Goal: Task Accomplishment & Management: Manage account settings

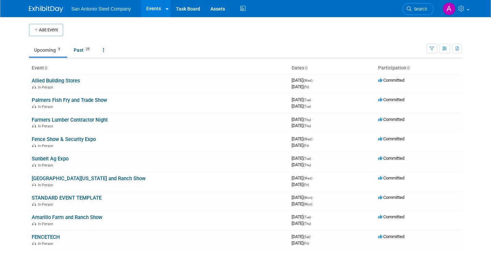
click at [156, 30] on td at bounding box center [252, 30] width 378 height 12
click at [59, 8] on img at bounding box center [46, 9] width 34 height 7
click at [263, 40] on td "Upcoming 9 Past 25 All Events 34 Past and Upcoming Grouped Annually Events grou…" at bounding box center [227, 47] width 397 height 22
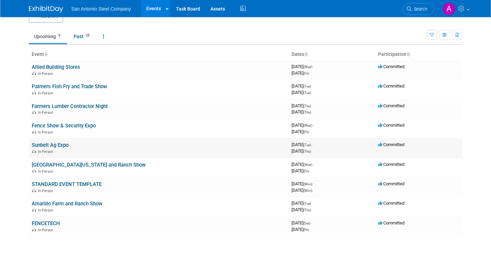
click at [62, 146] on link "Sunbelt Ag Expo" at bounding box center [50, 145] width 37 height 6
click at [60, 145] on link "Sunbelt Ag Expo" at bounding box center [50, 145] width 37 height 6
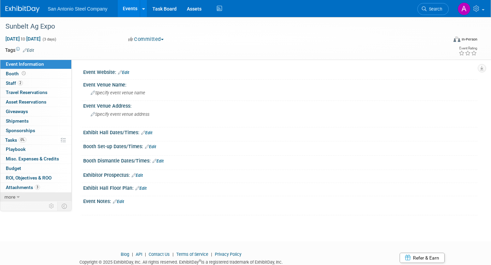
click at [20, 196] on link "more" at bounding box center [35, 197] width 71 height 9
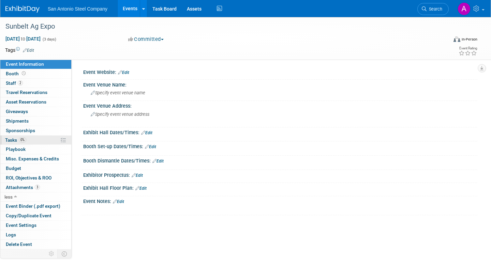
click at [31, 140] on link "0% Tasks 0%" at bounding box center [35, 140] width 71 height 9
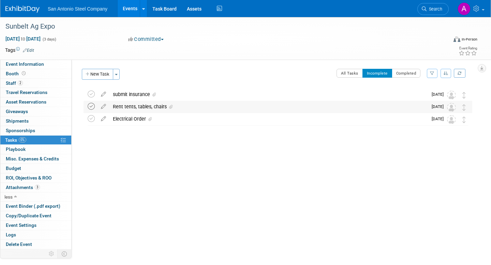
click at [93, 107] on icon at bounding box center [91, 106] width 7 height 7
click at [64, 140] on icon at bounding box center [63, 140] width 5 height 5
click at [119, 71] on button "Toggle Dropdown" at bounding box center [116, 74] width 7 height 11
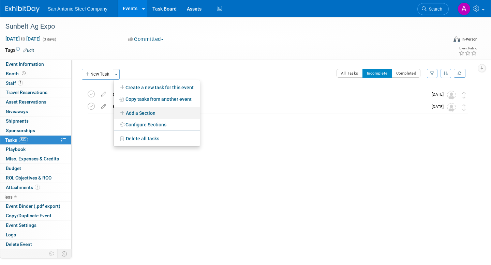
click at [124, 110] on link "Add a Section" at bounding box center [157, 113] width 86 height 12
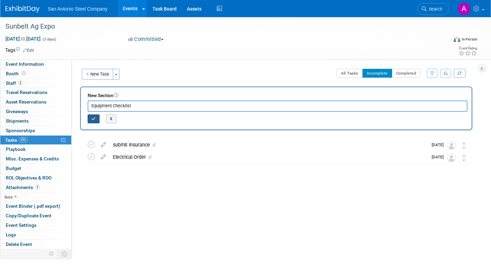
type input "Equipment Checklist"
click at [96, 118] on button "button" at bounding box center [94, 118] width 12 height 9
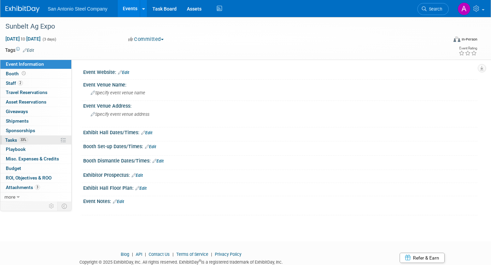
click at [31, 141] on link "33% Tasks 33%" at bounding box center [35, 140] width 71 height 9
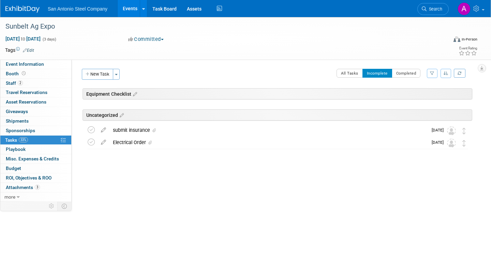
click at [137, 101] on div "Equipment Checklist Sunbelt Ag Expo Oct 14, 2025 to Oct 16, 2025 (Going) Uncate…" at bounding box center [276, 132] width 392 height 88
click at [104, 74] on button "New Task" at bounding box center [97, 74] width 31 height 11
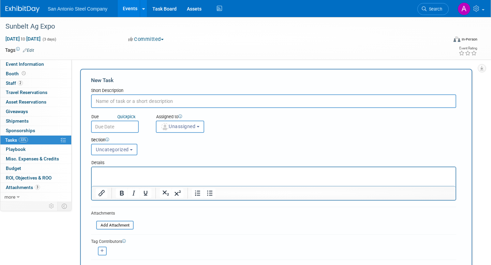
click at [120, 101] on input "text" at bounding box center [273, 101] width 365 height 14
click at [484, 154] on div "Event Information Event Info Booth Booth 2 Staff 2 Staff 0 Travel Reservations …" at bounding box center [245, 201] width 491 height 369
click at [367, 101] on input "text" at bounding box center [273, 101] width 365 height 14
type input "Pack SASCO Flags"
click at [400, 222] on form "New Task Short Description Pack SASCO Flags Due Quick pick" at bounding box center [276, 179] width 370 height 205
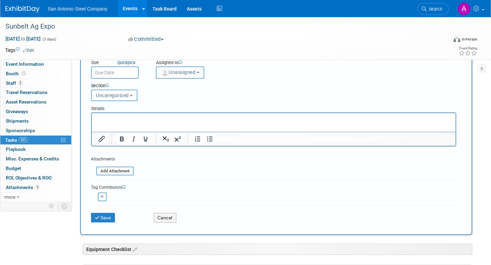
scroll to position [55, 0]
click at [106, 218] on button "Save" at bounding box center [103, 218] width 24 height 10
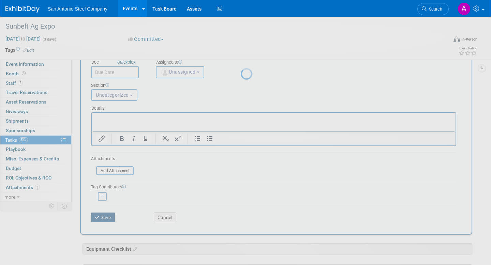
scroll to position [0, 0]
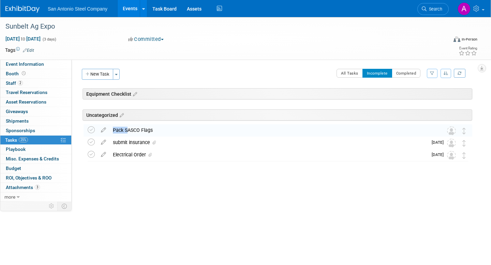
drag, startPoint x: 124, startPoint y: 132, endPoint x: 112, endPoint y: 113, distance: 22.7
click at [128, 95] on div "Equipment Checklist Sunbelt Ag Expo Oct 14, 2025 to Oct 16, 2025 (Going) Uncate…" at bounding box center [276, 138] width 392 height 100
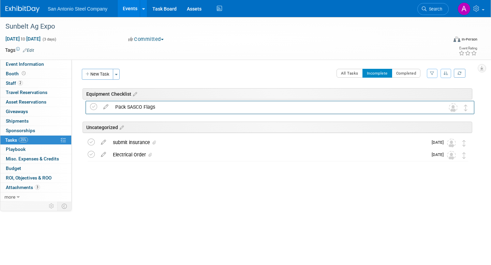
drag, startPoint x: 465, startPoint y: 133, endPoint x: 468, endPoint y: 110, distance: 23.3
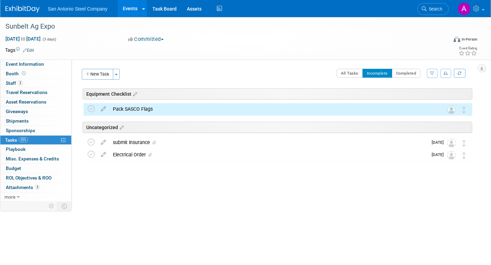
click at [326, 115] on div "Sunbelt Ag Expo Oct 14, 2025 to Oct 16, 2025 (Going) Uncategorized submit insur…" at bounding box center [276, 132] width 392 height 58
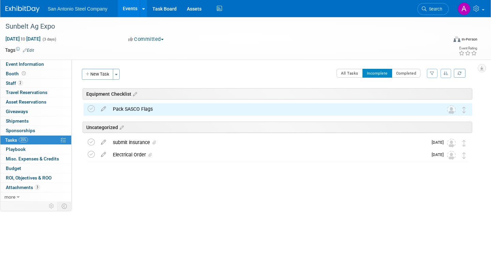
click at [138, 110] on div "Pack SASCO Flags" at bounding box center [271, 109] width 324 height 12
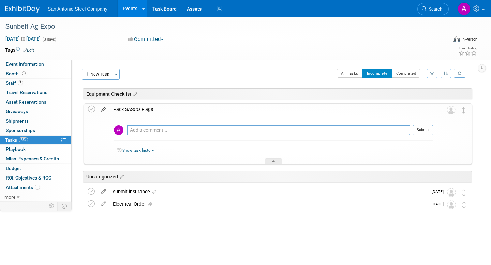
click at [103, 110] on icon at bounding box center [104, 108] width 12 height 9
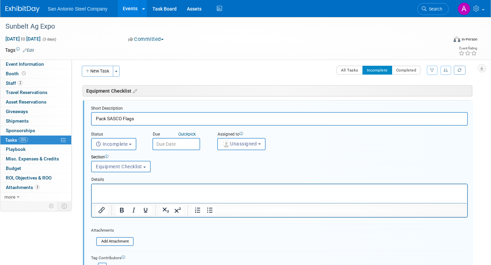
scroll to position [4, 0]
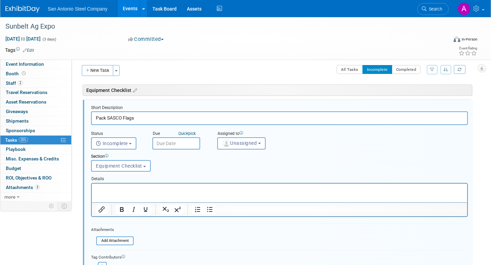
drag, startPoint x: 108, startPoint y: 118, endPoint x: 83, endPoint y: 117, distance: 24.5
click at [83, 117] on div "Short Description Pack SASCO Flags Status <i class="far fa-clock" style="paddin…" at bounding box center [278, 200] width 390 height 201
type input "SASCO Flags"
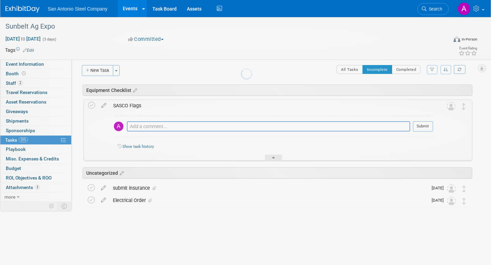
scroll to position [0, 0]
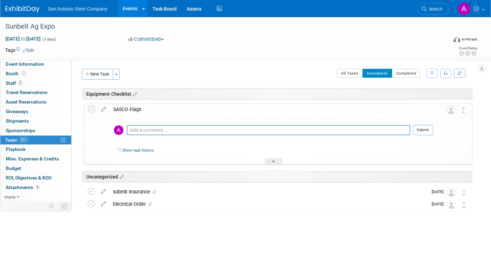
click at [446, 94] on div "Equipment Checklist" at bounding box center [276, 93] width 389 height 11
click at [450, 109] on img at bounding box center [450, 110] width 9 height 9
click at [476, 102] on div "Event Website: Edit Event Venue Name: Specify event venue name Event Venue Addr…" at bounding box center [275, 131] width 406 height 142
click at [103, 72] on button "New Task" at bounding box center [97, 74] width 31 height 11
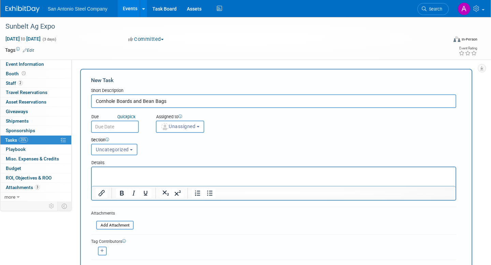
type input "Cornhole Boards and Bean Bags"
click at [430, 147] on div "Section Uncategorized Equipment Checklist Uncategorized Uncategorized Equipment…" at bounding box center [273, 145] width 375 height 24
click at [202, 129] on button "Unassigned" at bounding box center [180, 127] width 48 height 12
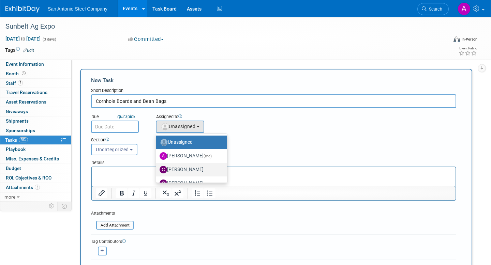
click at [191, 169] on label "Cameron Rugh" at bounding box center [189, 169] width 61 height 11
click at [157, 169] on input "Cameron Rugh" at bounding box center [155, 169] width 4 height 4
select select "322a2de9-e4d9-4c17-a0f4-0fcfc5b17fad"
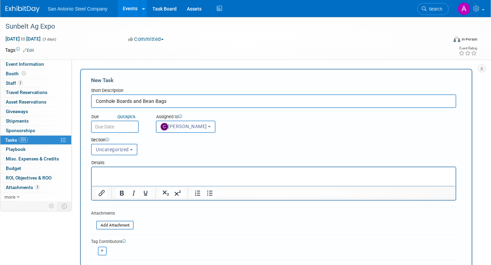
click at [233, 139] on div "Section" at bounding box center [258, 140] width 334 height 7
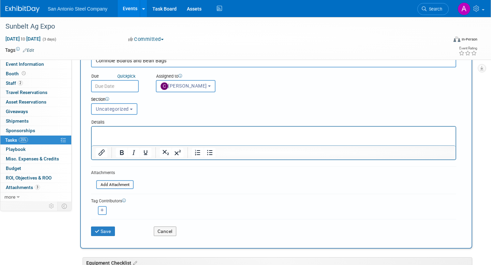
scroll to position [55, 0]
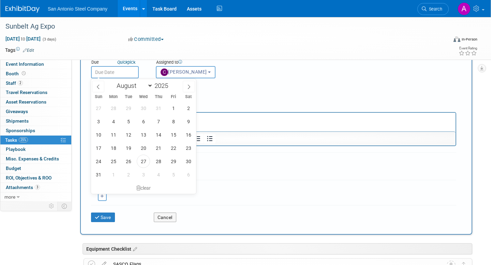
click at [126, 76] on input "text" at bounding box center [115, 72] width 48 height 12
click at [187, 88] on icon at bounding box center [188, 87] width 5 height 5
select select "9"
click at [270, 73] on div "Due Quick pick Assigned to <img src="https://www.exhibitday.com/Images/Unassign…" at bounding box center [273, 66] width 375 height 25
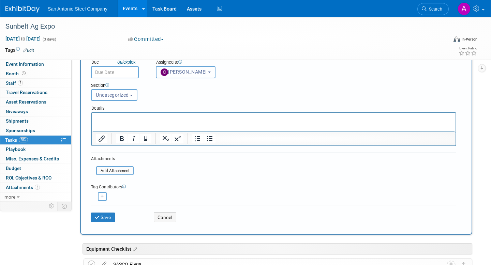
click at [211, 73] on button "Cameron Rugh" at bounding box center [186, 72] width 60 height 12
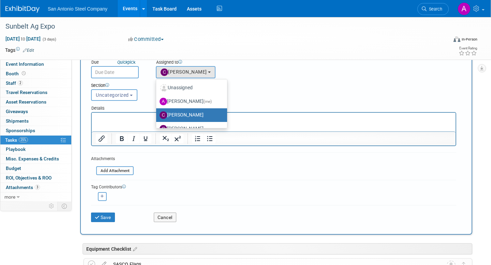
click at [231, 82] on div "Section" at bounding box center [258, 85] width 334 height 7
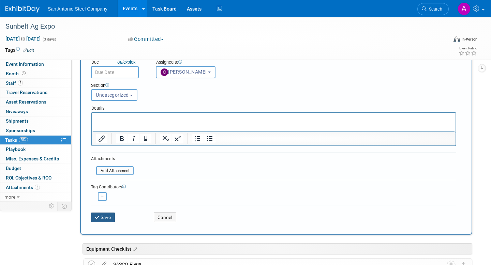
click at [112, 216] on button "Save" at bounding box center [103, 218] width 24 height 10
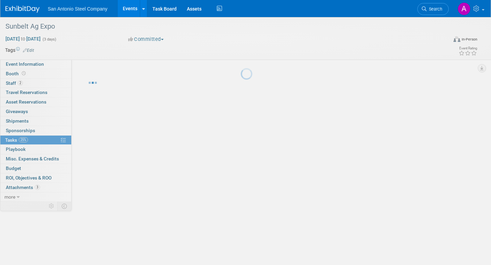
scroll to position [0, 0]
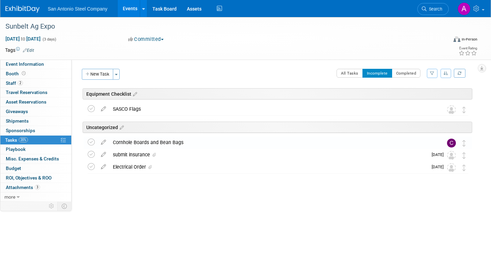
click at [227, 80] on div "All Tasks Incomplete Completed Filter by Assignee -- Select Assignee -- All una…" at bounding box center [297, 76] width 349 height 14
drag, startPoint x: 135, startPoint y: 141, endPoint x: 140, endPoint y: 106, distance: 35.6
click at [137, 106] on div "Sunbelt Ag Expo Oct 14, 2025 to Oct 16, 2025 (Going) SASCO Flags Pro tip: Press…" at bounding box center [276, 138] width 392 height 71
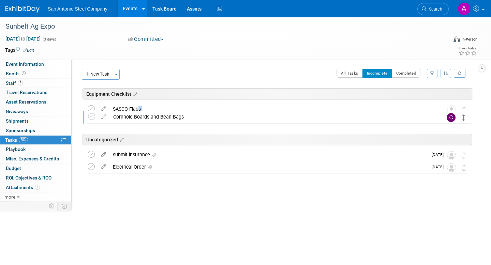
drag, startPoint x: 465, startPoint y: 145, endPoint x: 465, endPoint y: 125, distance: 20.1
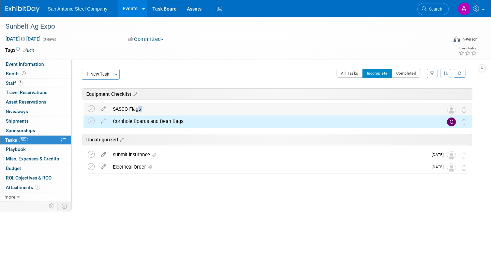
click at [451, 110] on img at bounding box center [451, 109] width 9 height 9
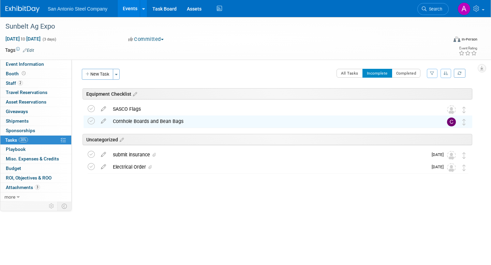
click at [258, 192] on div "Equipment Checklist Sunbelt Ag Expo Oct 14, 2025 to Oct 16, 2025 (Going) SASCO …" at bounding box center [276, 144] width 392 height 112
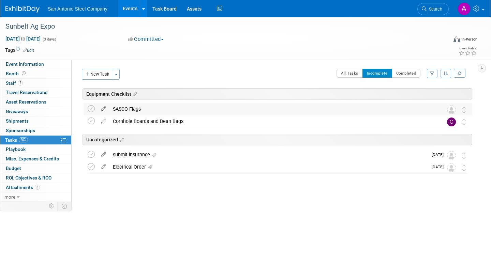
click at [105, 109] on icon at bounding box center [103, 107] width 12 height 9
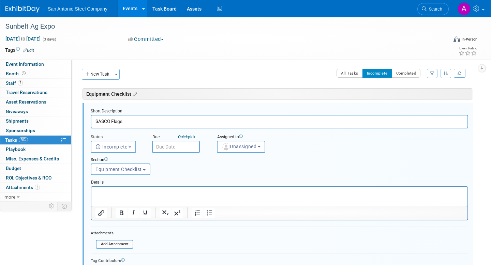
scroll to position [3, 0]
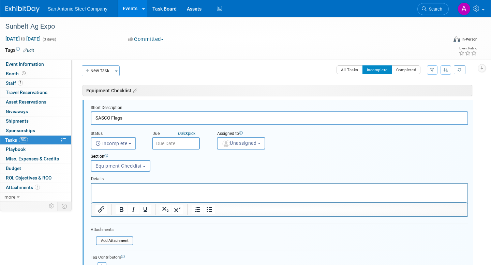
click at [269, 157] on div "Section" at bounding box center [263, 157] width 345 height 6
click at [248, 144] on span "Unassigned" at bounding box center [238, 142] width 35 height 5
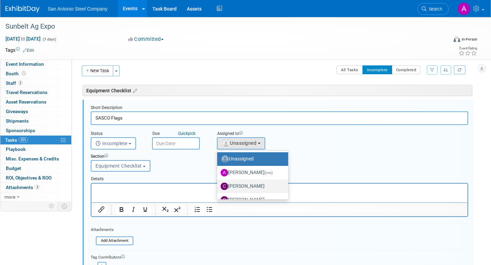
click at [243, 183] on label "Cameron Rugh" at bounding box center [250, 186] width 61 height 11
click at [218, 183] on input "Cameron Rugh" at bounding box center [216, 185] width 4 height 4
select select "322a2de9-e4d9-4c17-a0f4-0fcfc5b17fad"
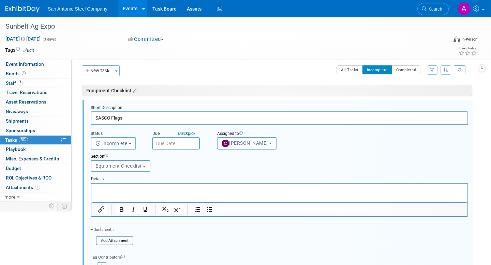
click at [188, 236] on form "Short Description SASCO Flags Status <i class="far fa-clock" style="padding: 6p…" at bounding box center [279, 202] width 387 height 194
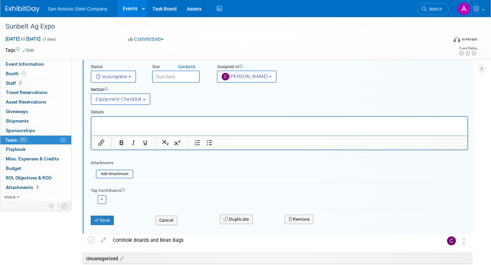
scroll to position [72, 0]
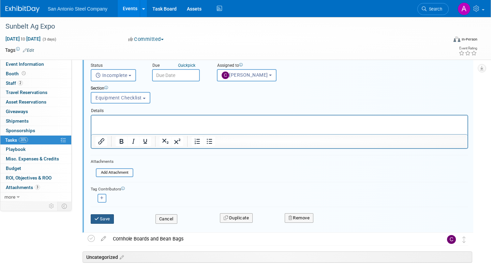
click at [104, 220] on button "Save" at bounding box center [102, 219] width 23 height 10
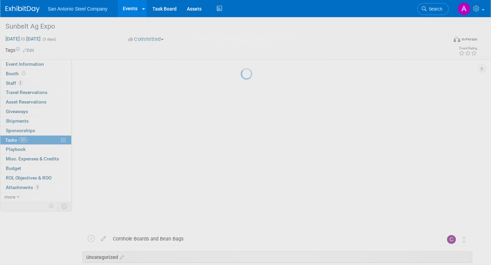
scroll to position [0, 0]
